Goal: Information Seeking & Learning: Find specific fact

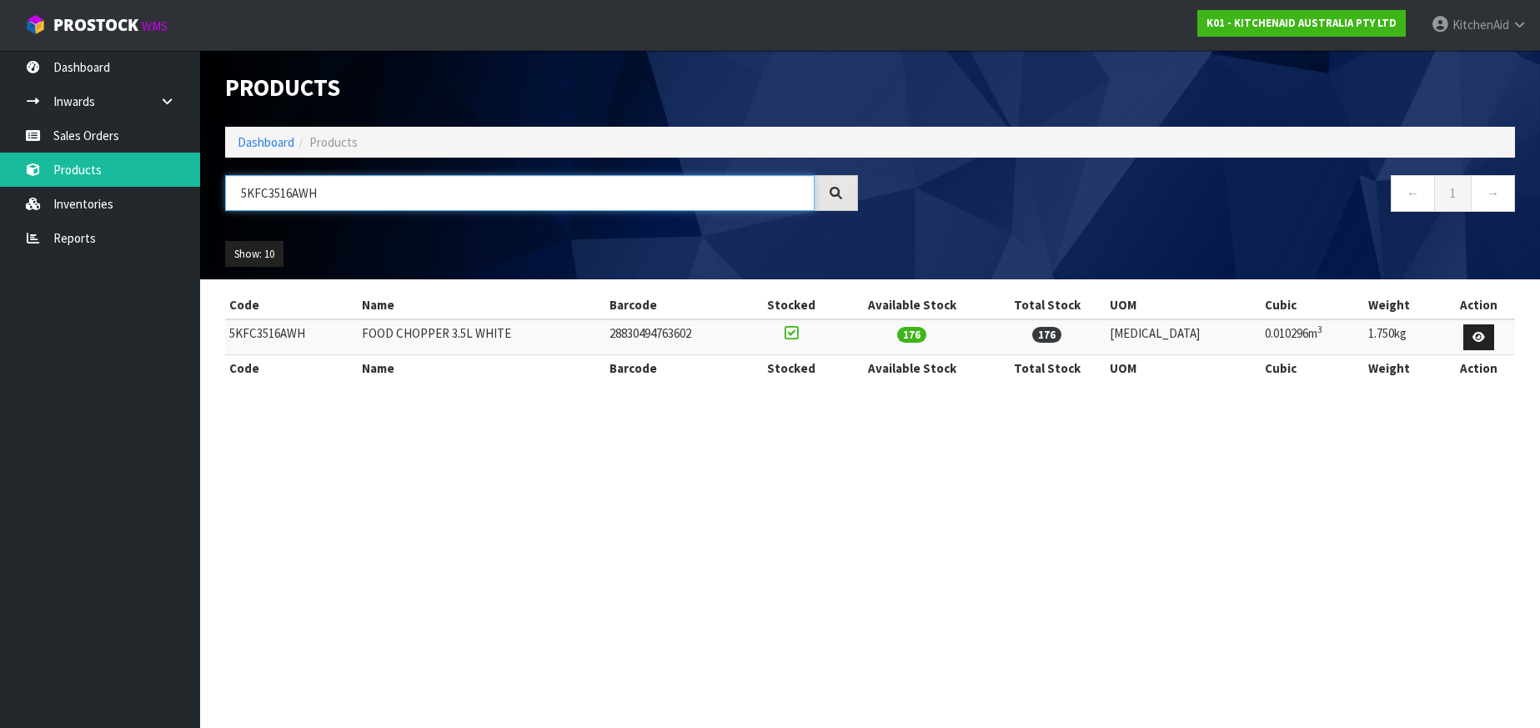
click at [271, 193] on input "5KFC3516AWH" at bounding box center [520, 193] width 590 height 36
paste input "SM5THFBSS"
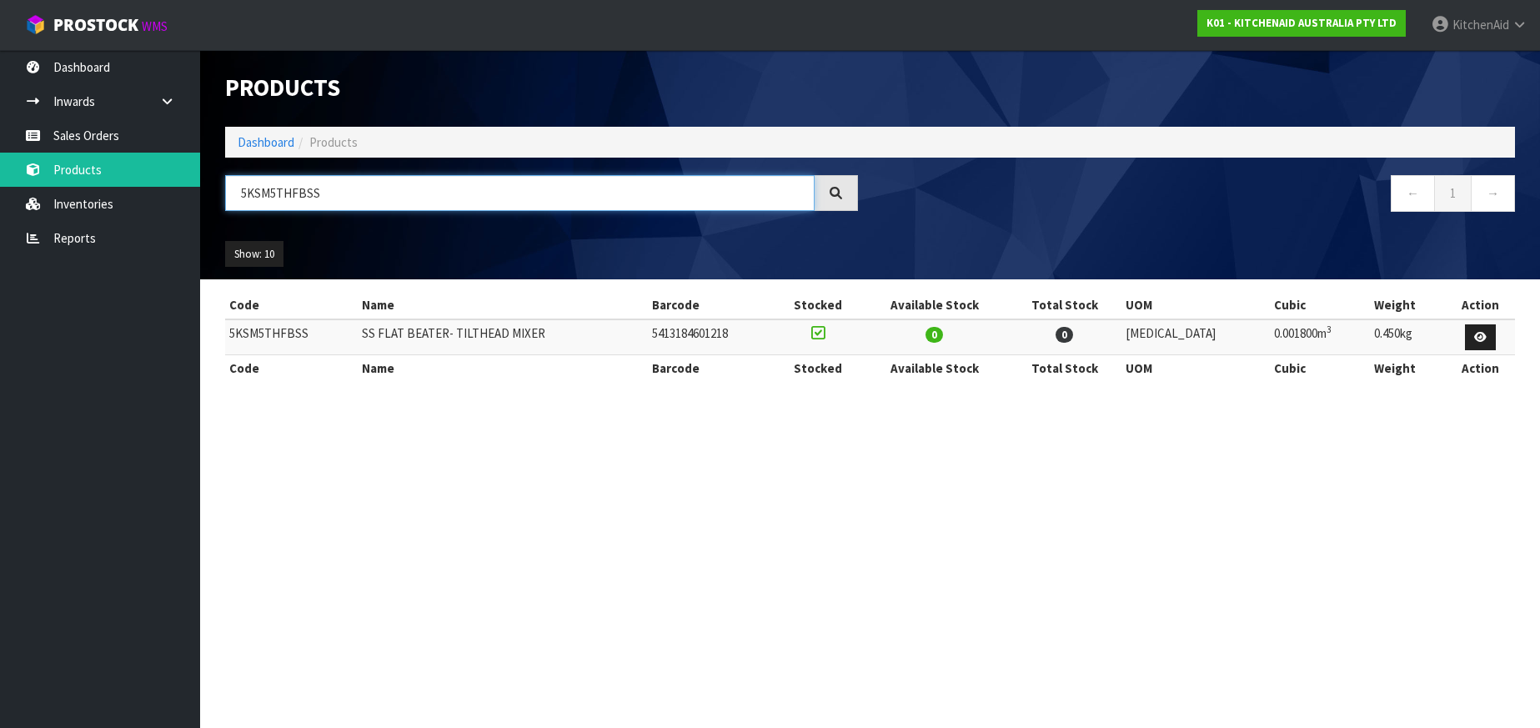
click at [271, 192] on input "5KSM5THFBSS" at bounding box center [520, 193] width 590 height 36
paste input "K5THCB"
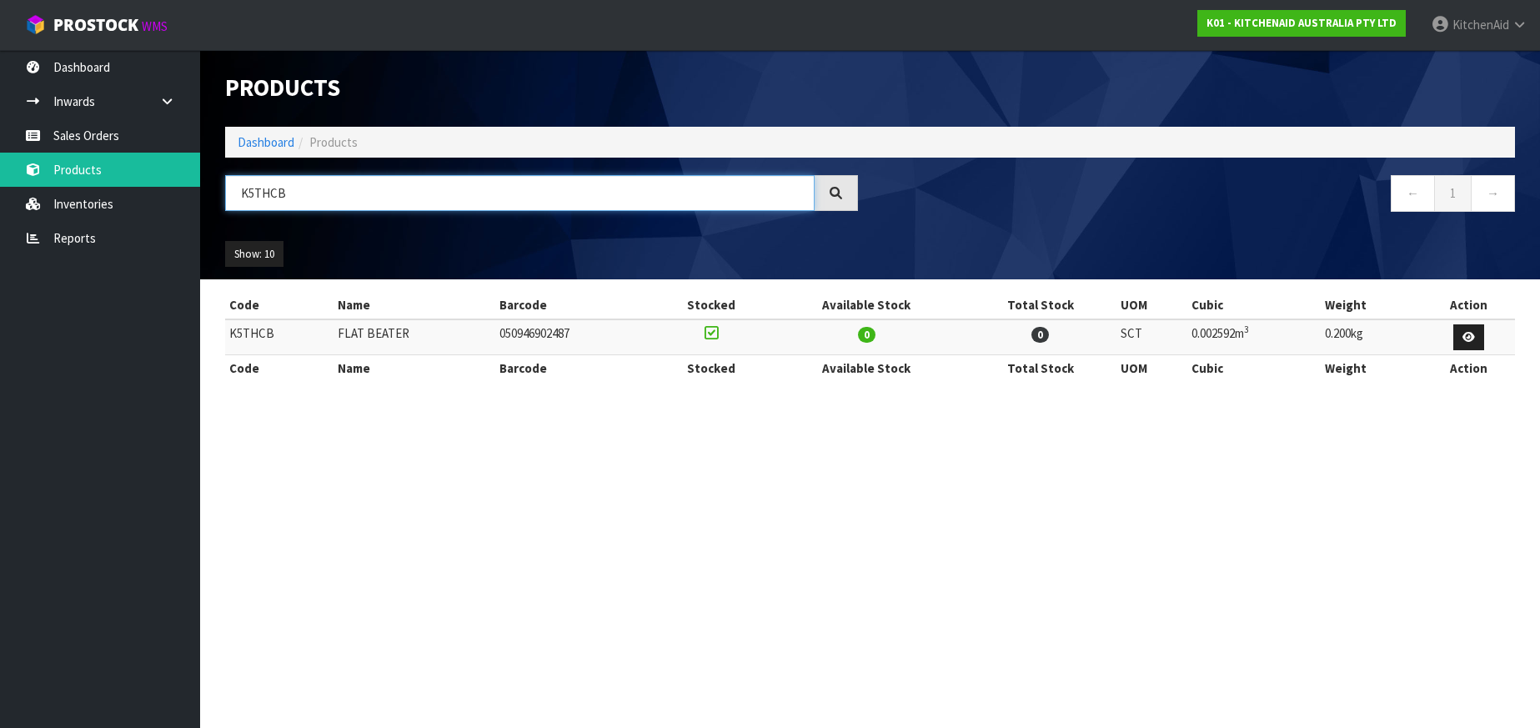
click at [266, 188] on input "K5THCB" at bounding box center [520, 193] width 590 height 36
paste input "5KSB2040BB"
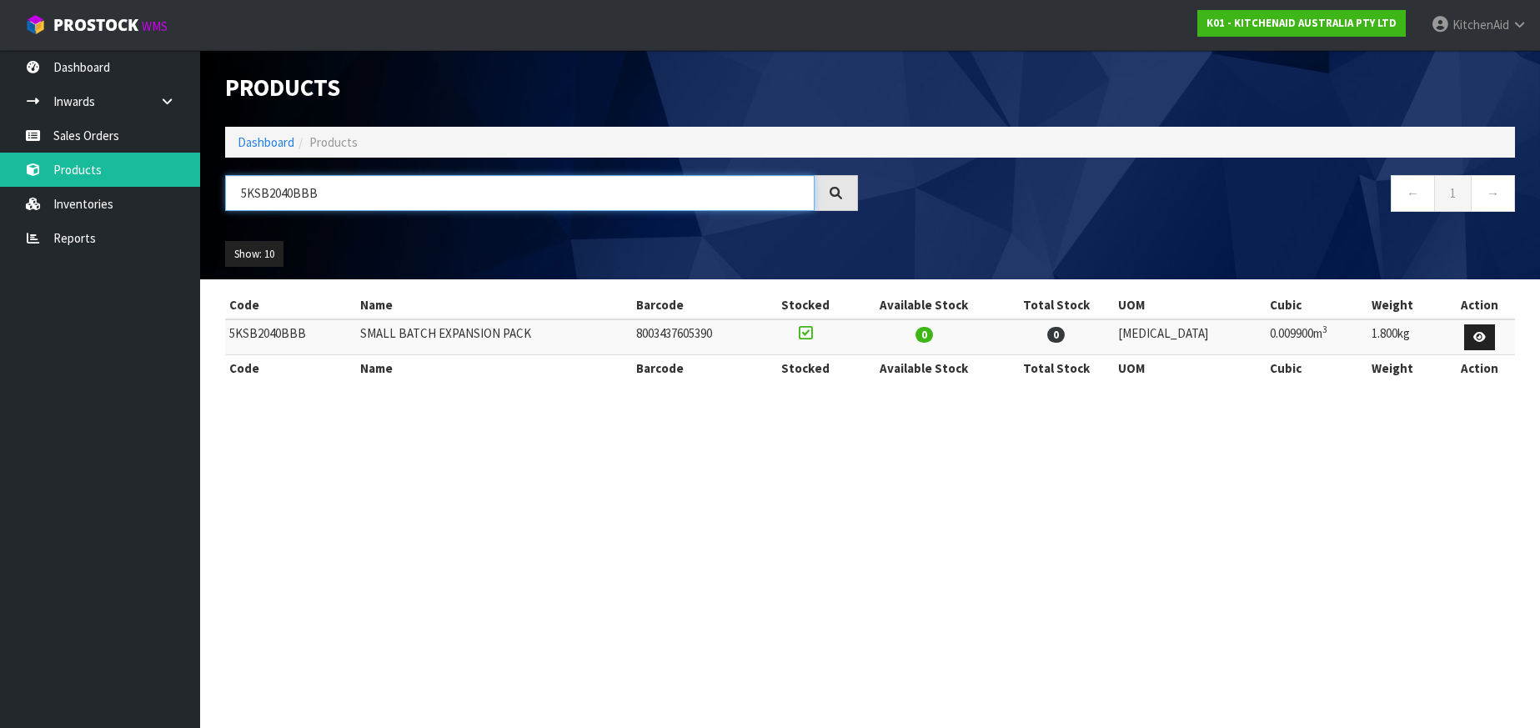
click at [258, 195] on input "5KSB2040BBB" at bounding box center [520, 193] width 590 height 36
paste input "30PJ"
drag, startPoint x: 549, startPoint y: 335, endPoint x: 359, endPoint y: 342, distance: 190.3
click at [359, 342] on tr "5KSB2030PJB PBJ EXPANSION PACK FOR K4027 8003437605376 0 0 [MEDICAL_DATA] 0.004…" at bounding box center [870, 337] width 1290 height 36
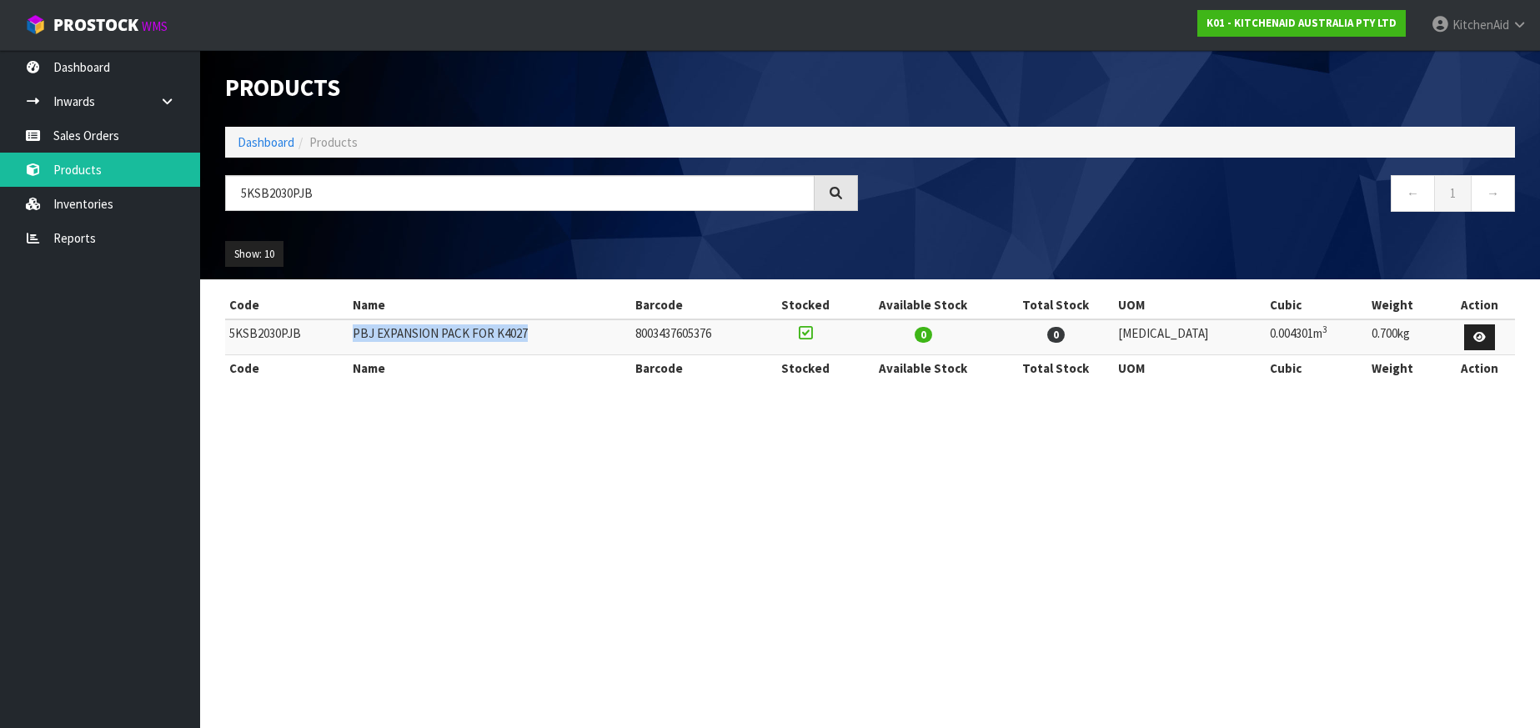
copy tr "PBJ EXPANSION PACK FOR K4027"
click at [259, 193] on input "5KSB2030PJB" at bounding box center [520, 193] width 590 height 36
paste input "EK1701APL"
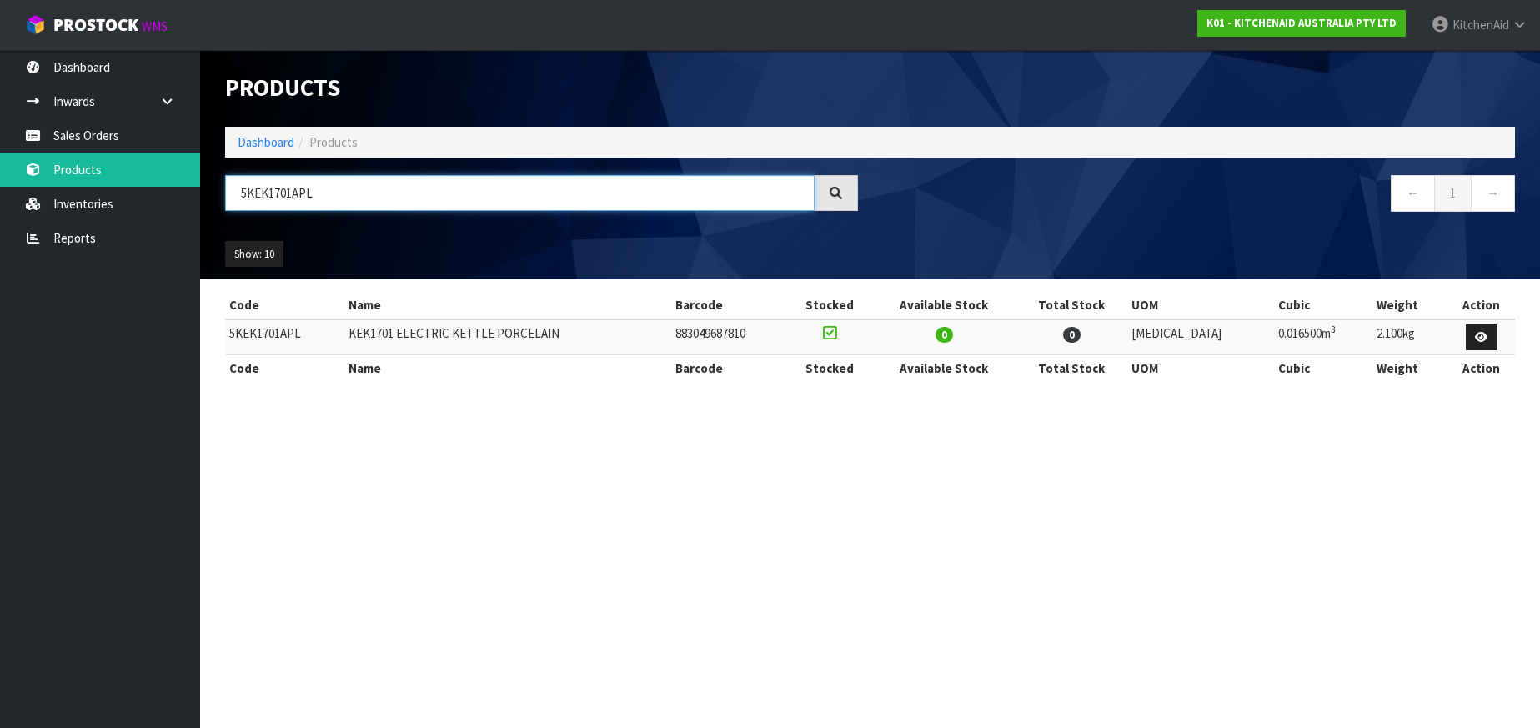
click at [269, 205] on input "5KEK1701APL" at bounding box center [520, 193] width 590 height 36
paste input "SB2040BBB"
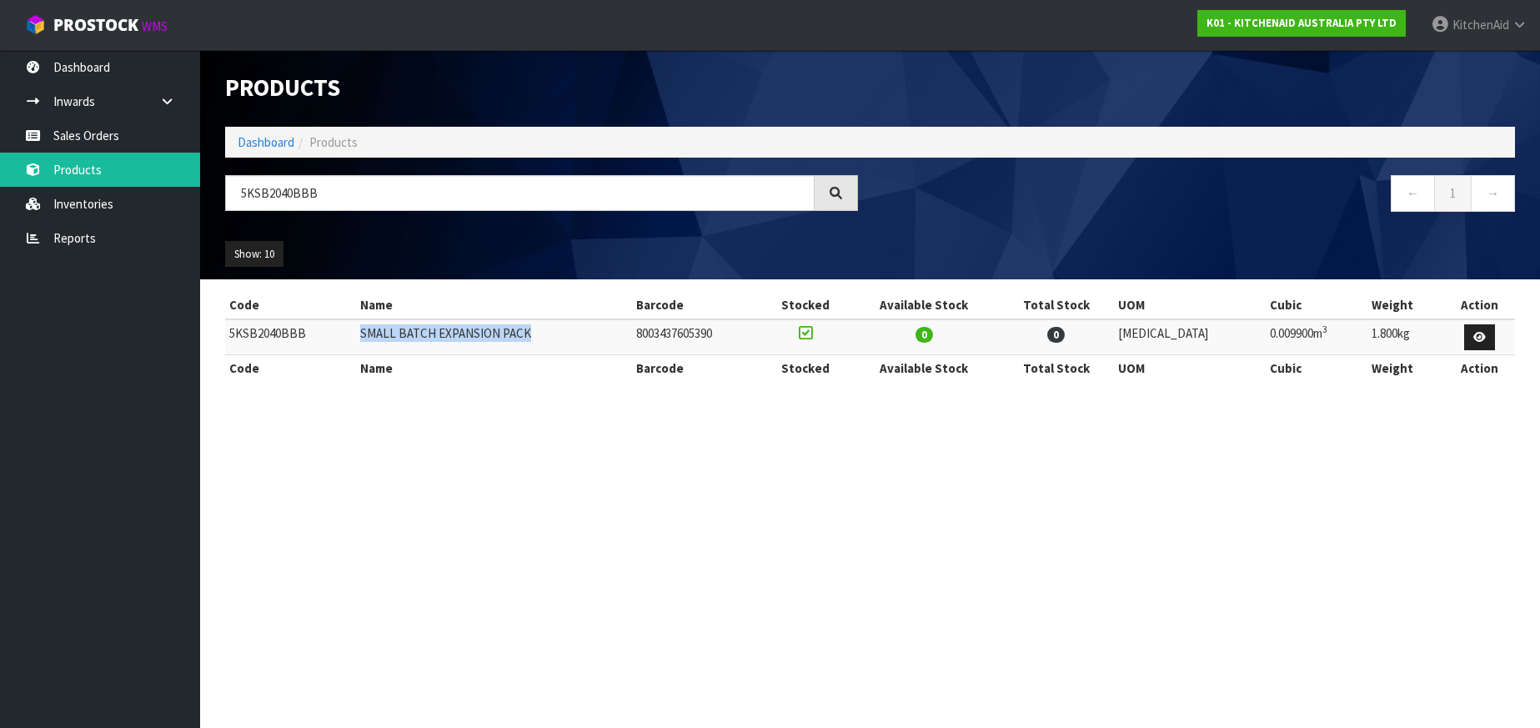
drag, startPoint x: 542, startPoint y: 332, endPoint x: 372, endPoint y: 343, distance: 170.5
click at [372, 343] on td "SMALL BATCH EXPANSION PACK" at bounding box center [494, 337] width 276 height 36
copy td "SMALL BATCH EXPANSION PACK"
click at [266, 193] on input "5KSB2040BBB" at bounding box center [520, 193] width 590 height 36
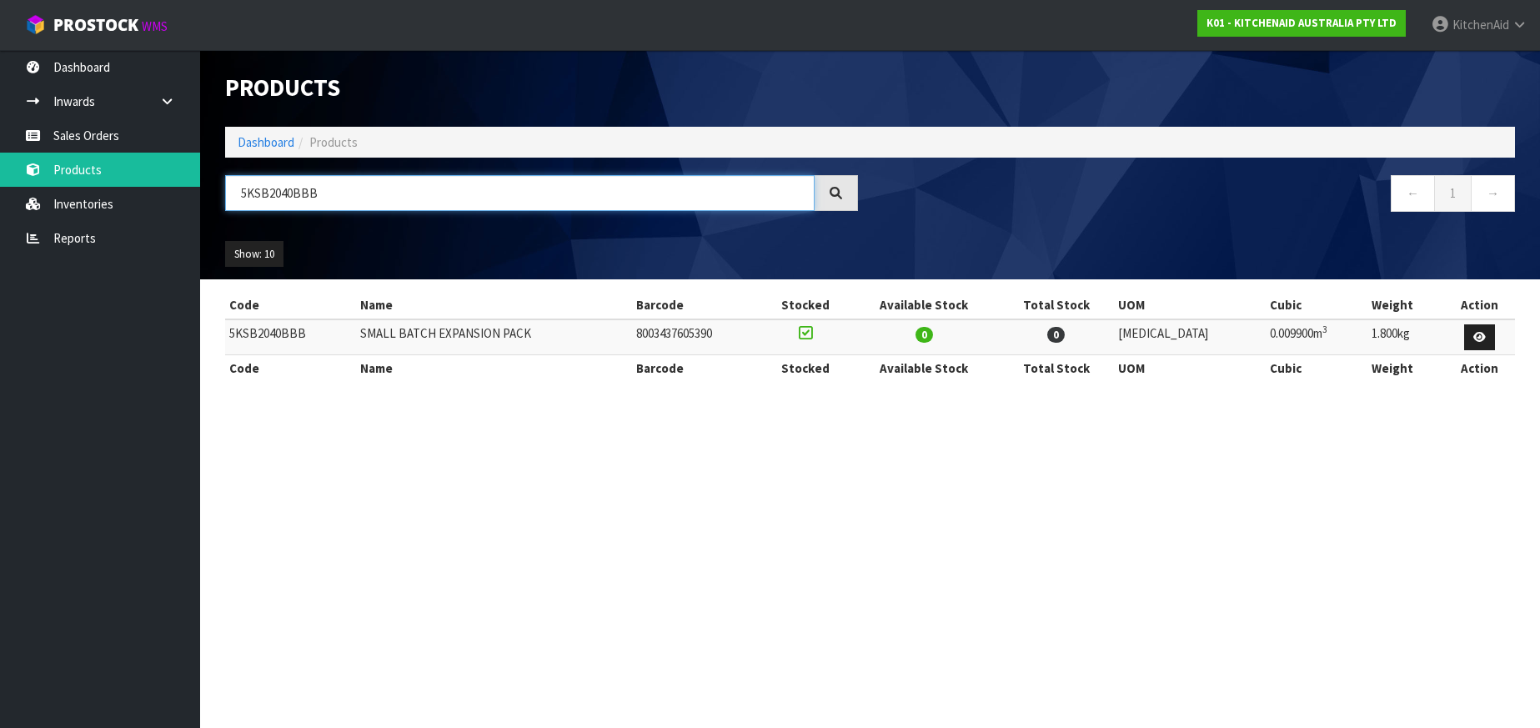
paste input "M5THFBSS"
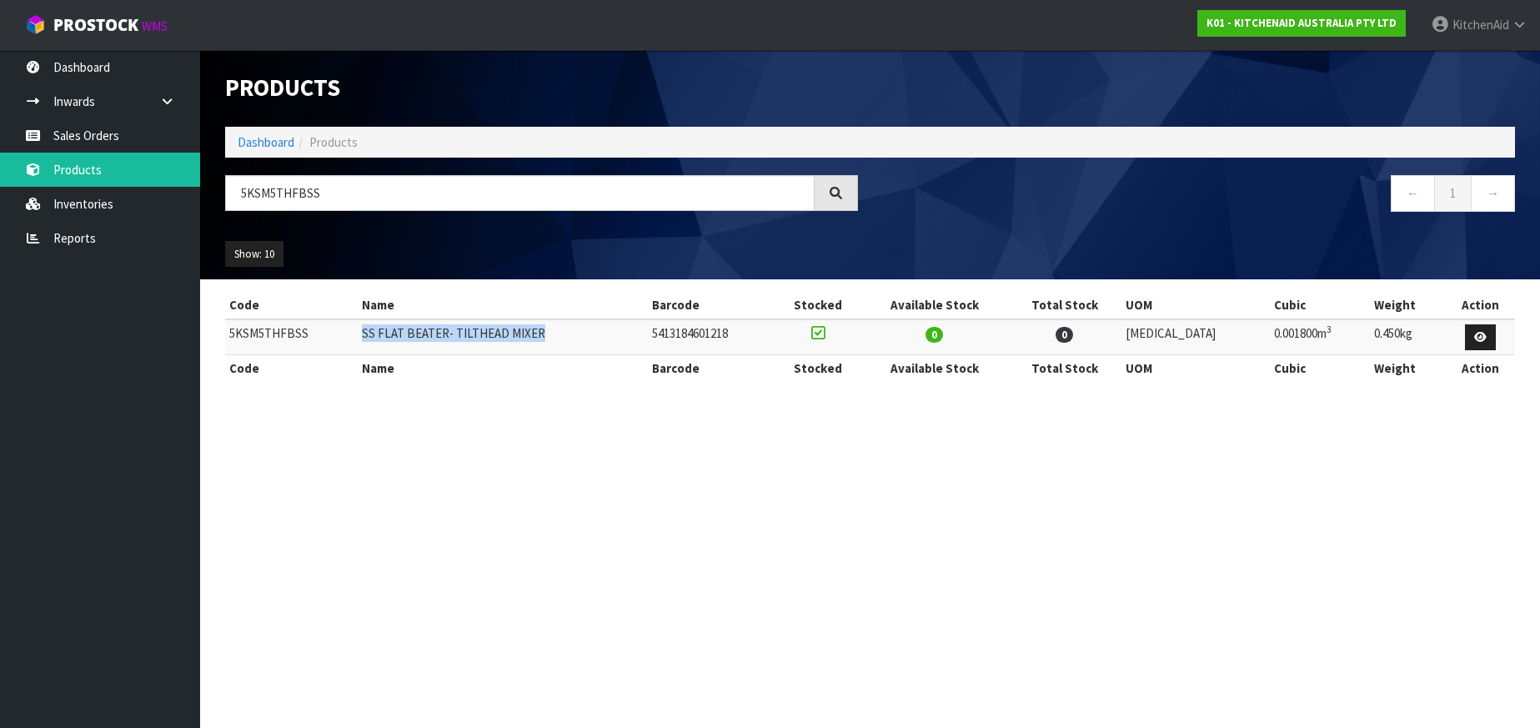
drag, startPoint x: 560, startPoint y: 334, endPoint x: 366, endPoint y: 340, distance: 194.4
click at [366, 340] on tr "5KSM5THFBSS SS FLAT BEATER- TILTHEAD MIXER 5413184601218 0 0 [MEDICAL_DATA] 0.0…" at bounding box center [870, 337] width 1290 height 36
copy tr "SS FLAT BEATER- TILTHEAD MIXER"
click at [254, 205] on input "5KSM5THFBSS" at bounding box center [520, 193] width 590 height 36
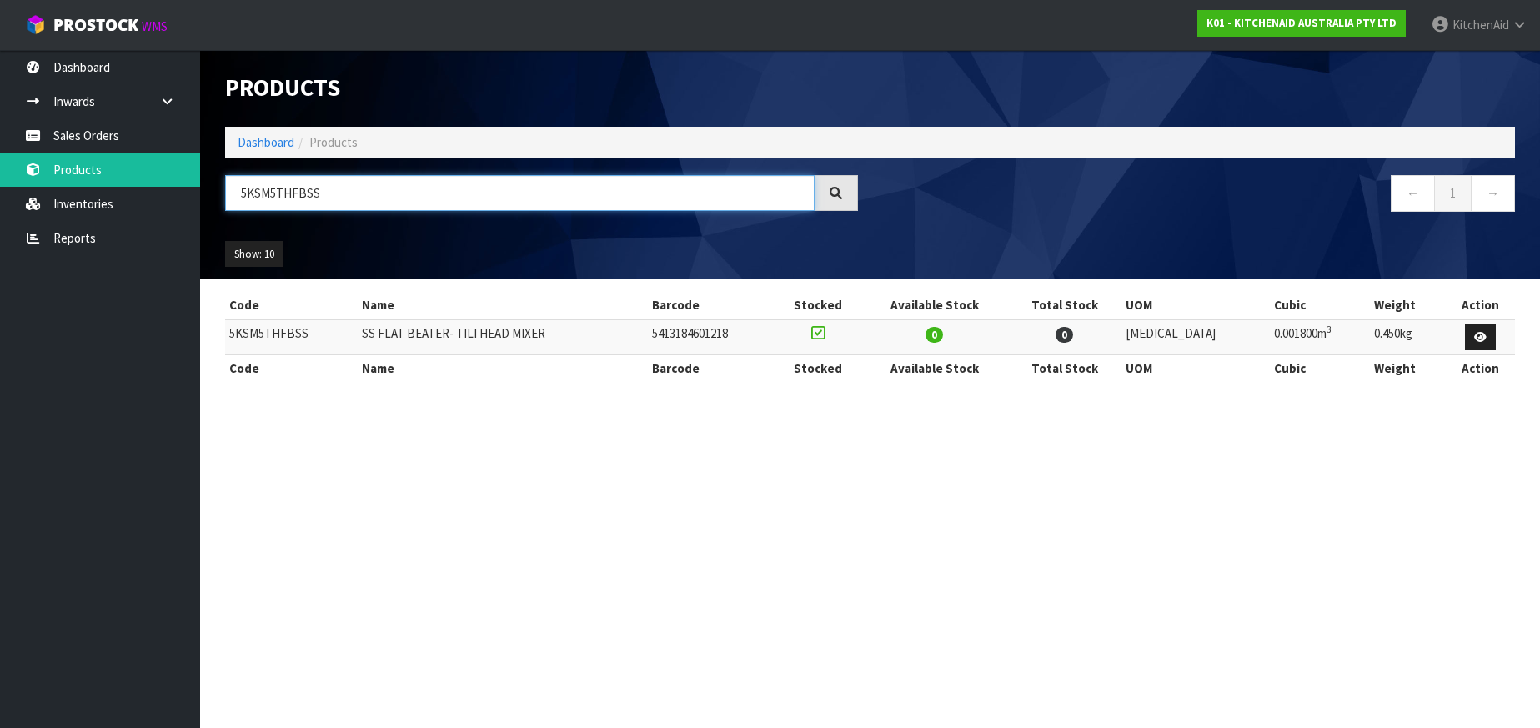
click at [254, 205] on input "5KSM5THFBSS" at bounding box center [520, 193] width 590 height 36
paste input "EK1701ASX"
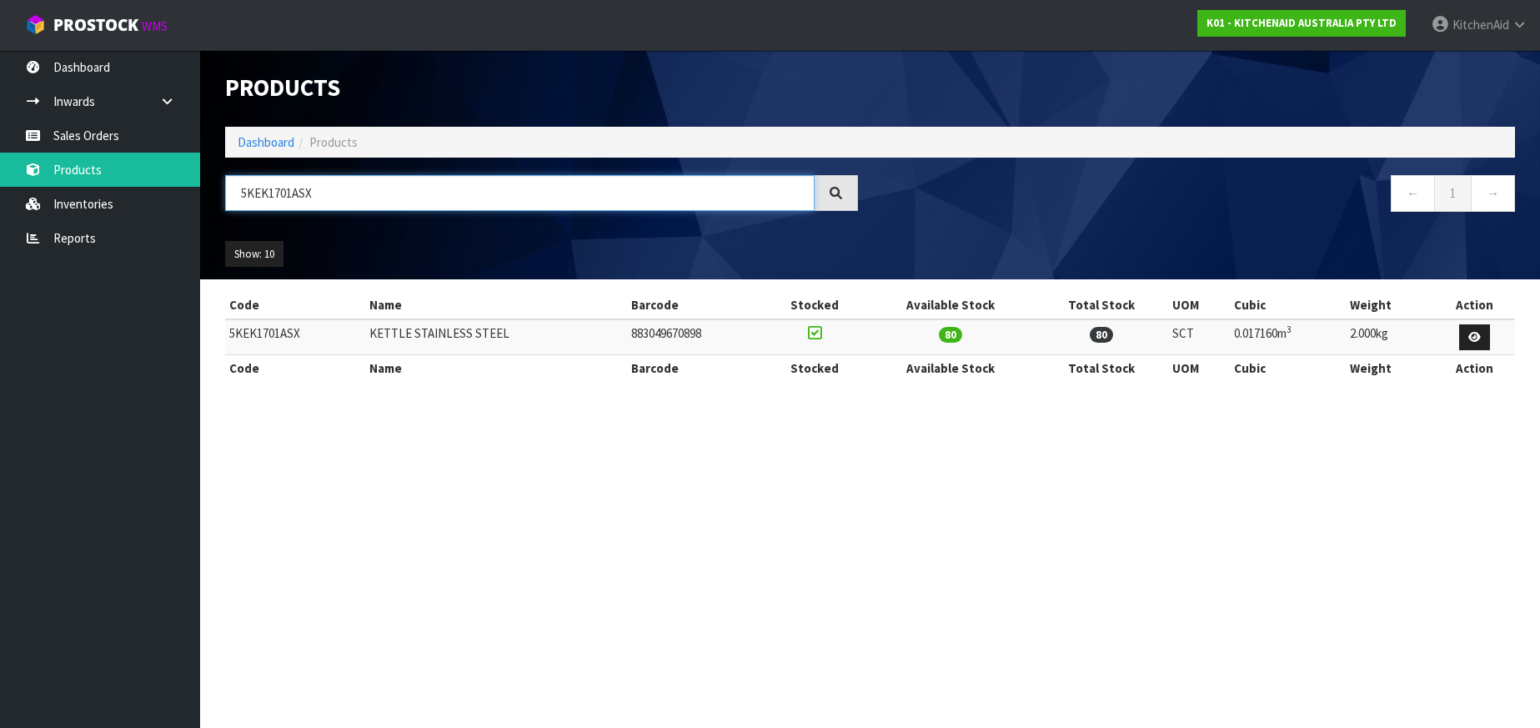
click at [259, 207] on input "5KEK1701ASX" at bounding box center [520, 193] width 590 height 36
click at [259, 208] on input "5KEK1701ASX" at bounding box center [520, 193] width 590 height 36
paste input "K5THSBP"
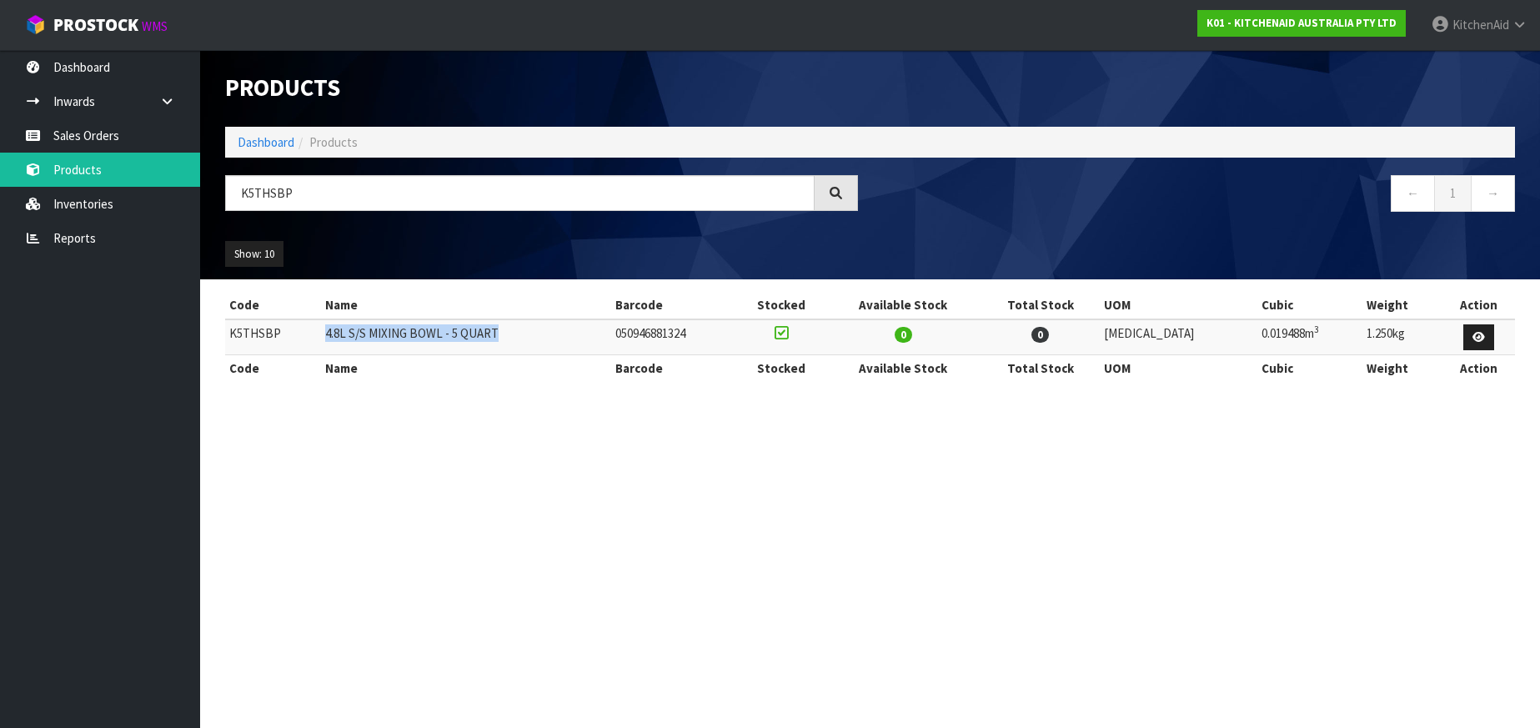
drag, startPoint x: 517, startPoint y: 330, endPoint x: 334, endPoint y: 333, distance: 183.5
click at [334, 333] on td "4.8L S/S MIXING BOWL - 5 QUART" at bounding box center [466, 337] width 290 height 36
copy td "4.8L S/S MIXING BOWL - 5 QUART"
click at [268, 197] on input "K5THSBP" at bounding box center [520, 193] width 590 height 36
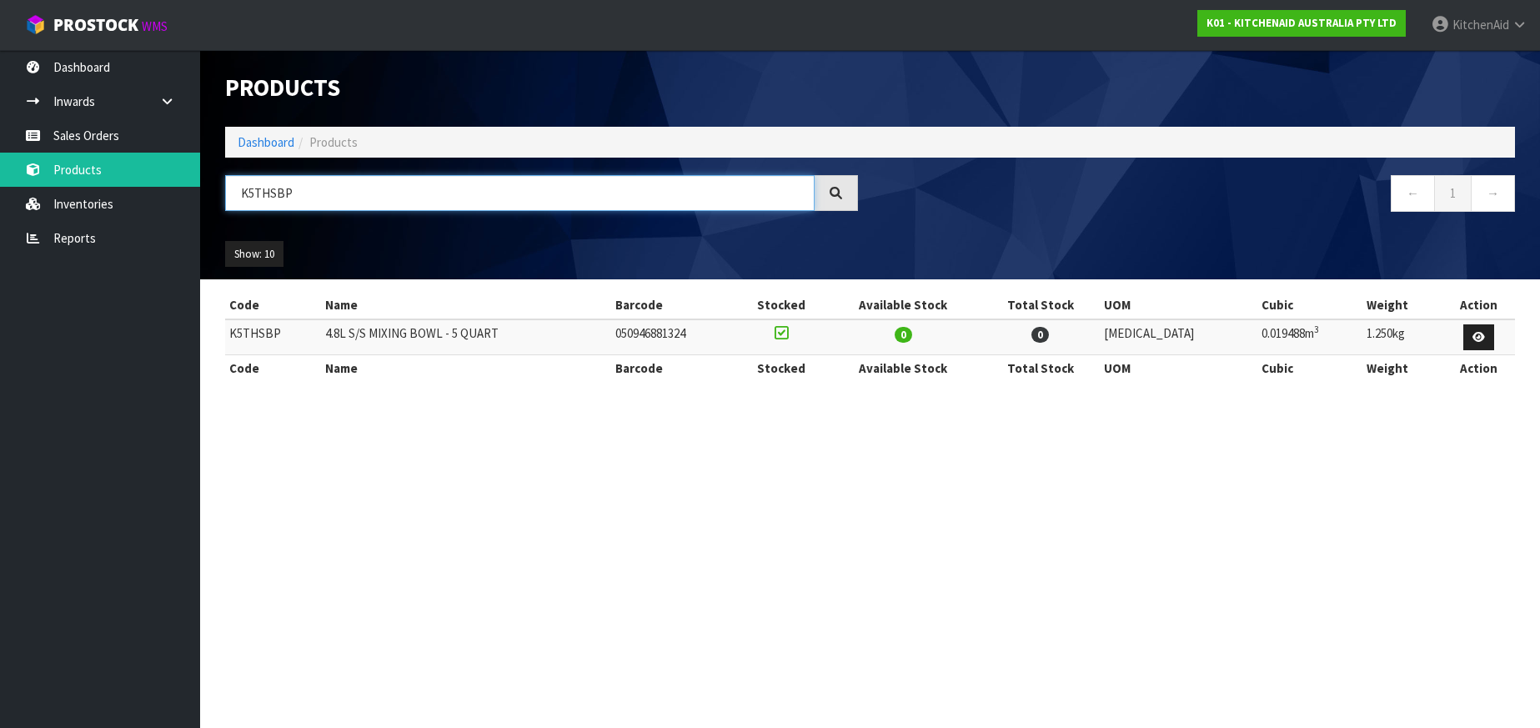
paste input "5KEK1701APL"
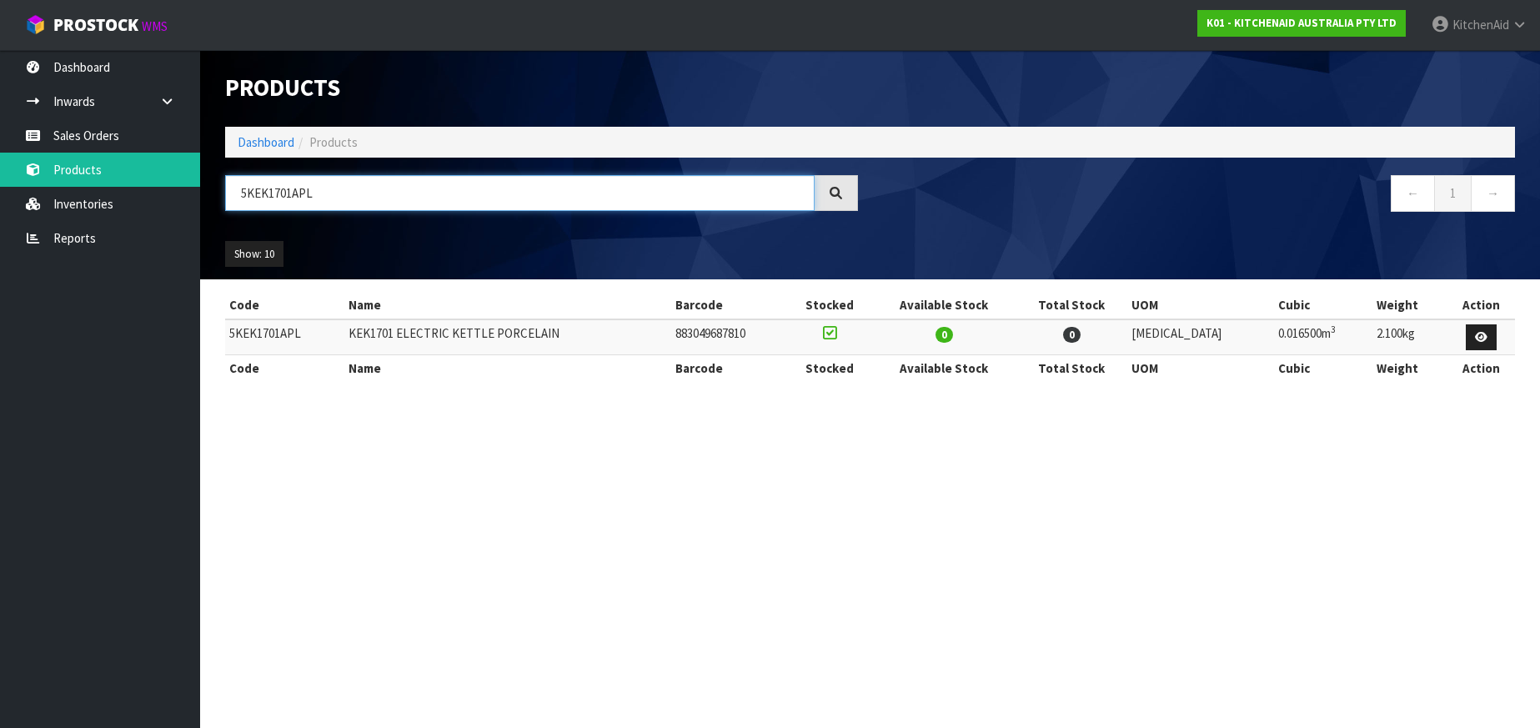
click at [308, 193] on input "5KEK1701APL" at bounding box center [520, 193] width 590 height 36
paste input "T"
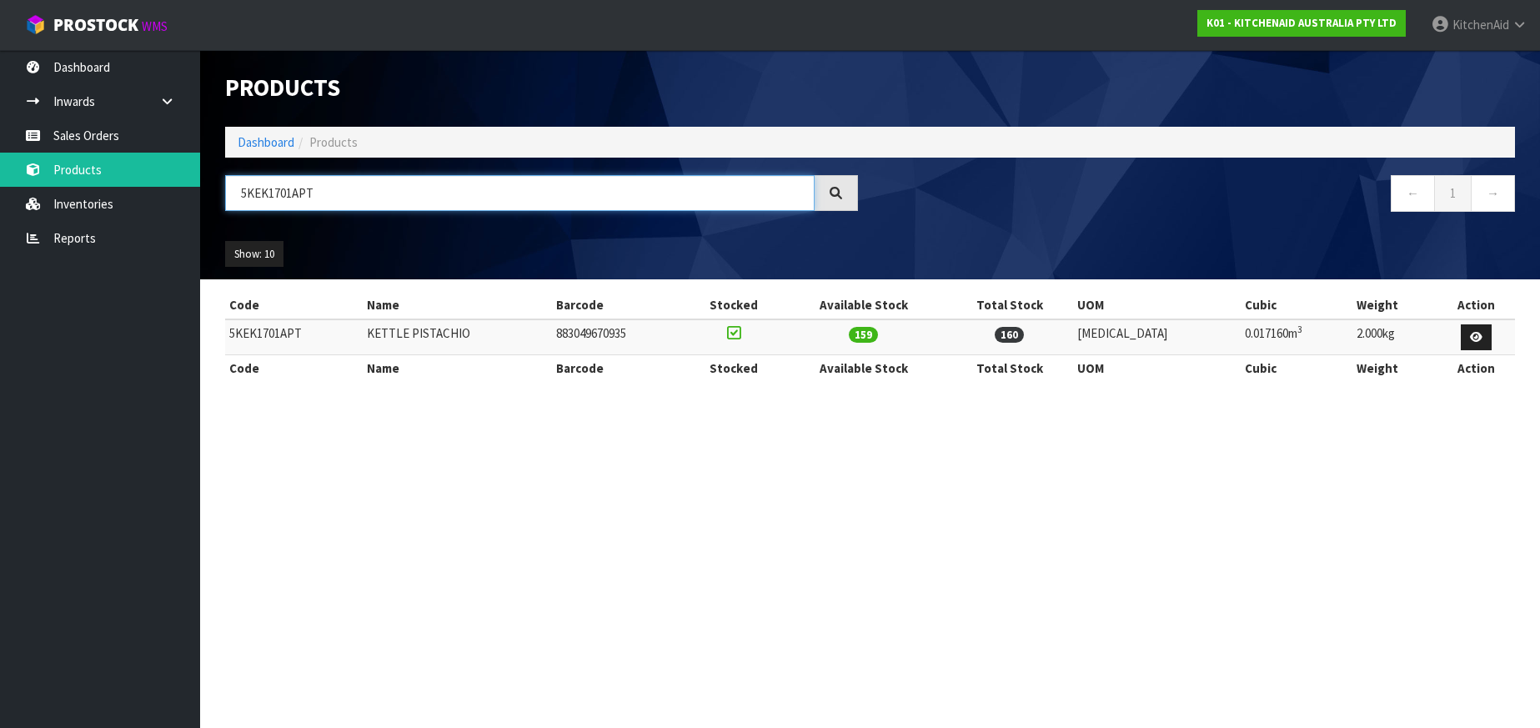
click at [270, 180] on input "5KEK1701APT" at bounding box center [520, 193] width 590 height 36
paste input "L"
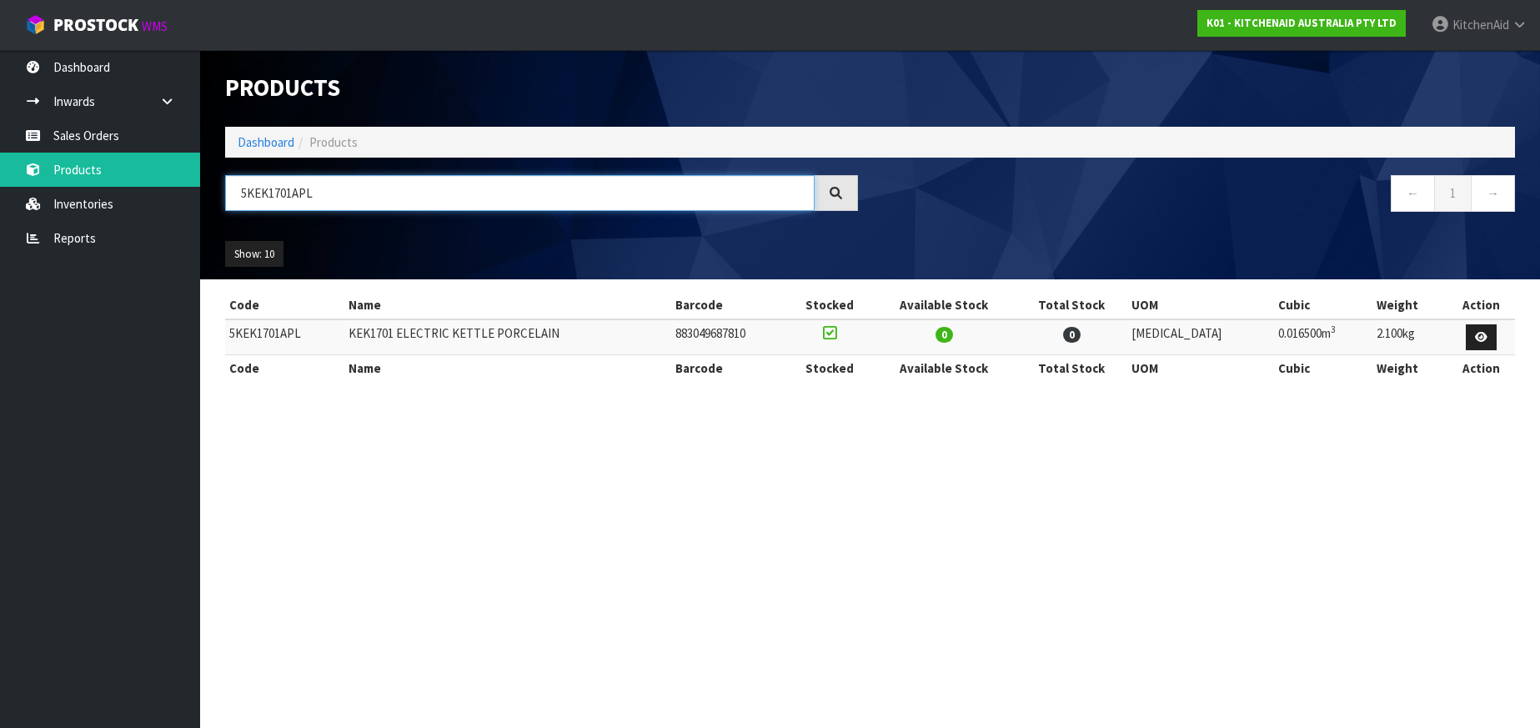
click at [294, 198] on input "5KEK1701APL" at bounding box center [520, 193] width 590 height 36
paste input "KSMC7QEW"
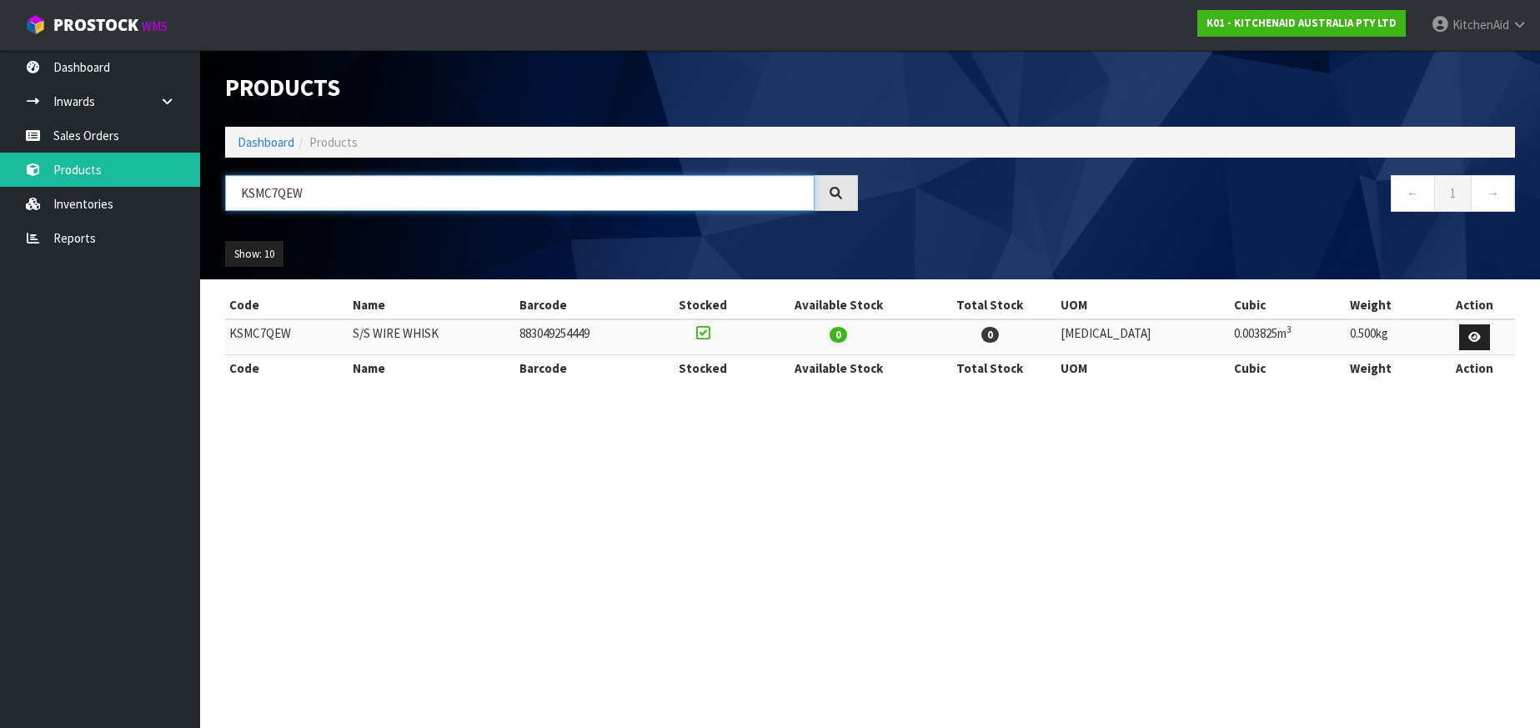
click at [289, 190] on input "KSMC7QEW" at bounding box center [520, 193] width 590 height 36
paste input "5KMT4109ASX"
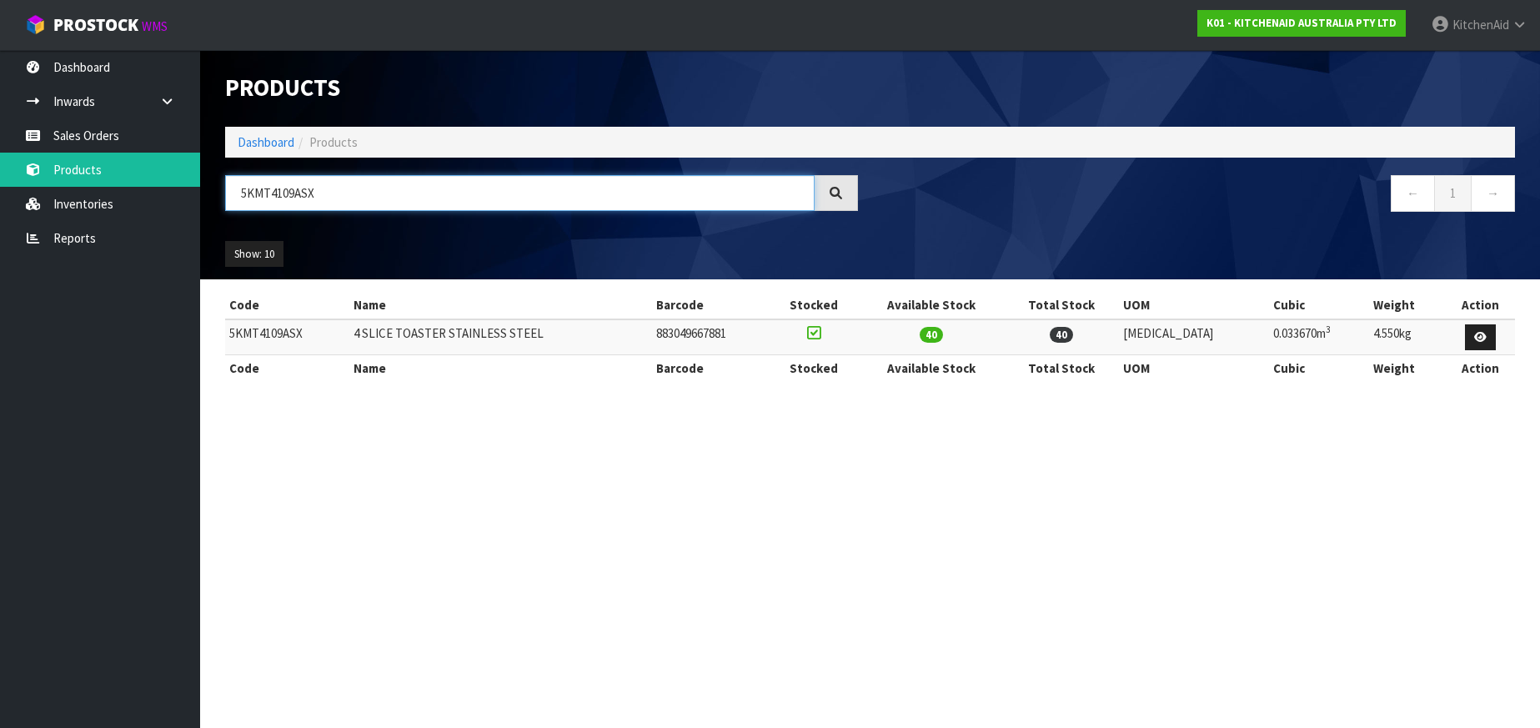
type input "5KMT4109ASX"
